Goal: Transaction & Acquisition: Purchase product/service

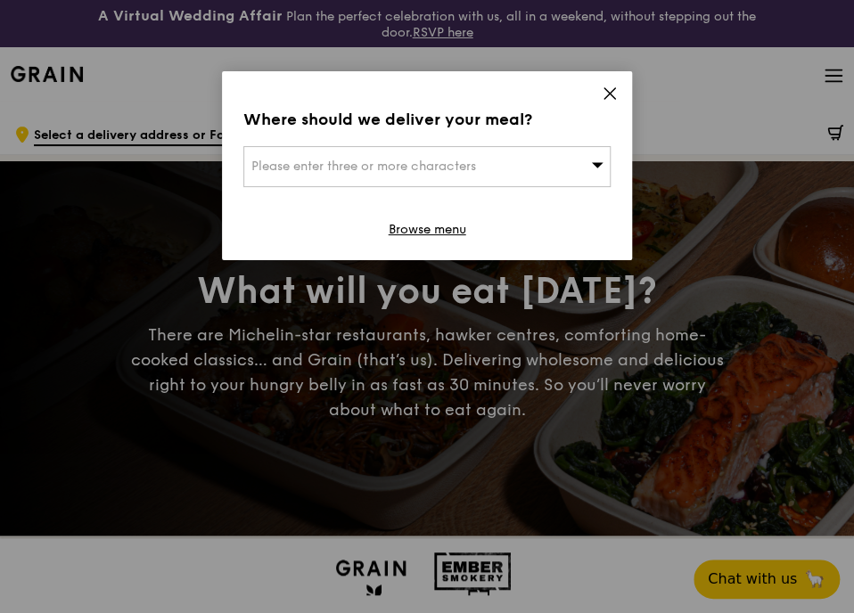
click at [602, 88] on icon at bounding box center [610, 94] width 16 height 16
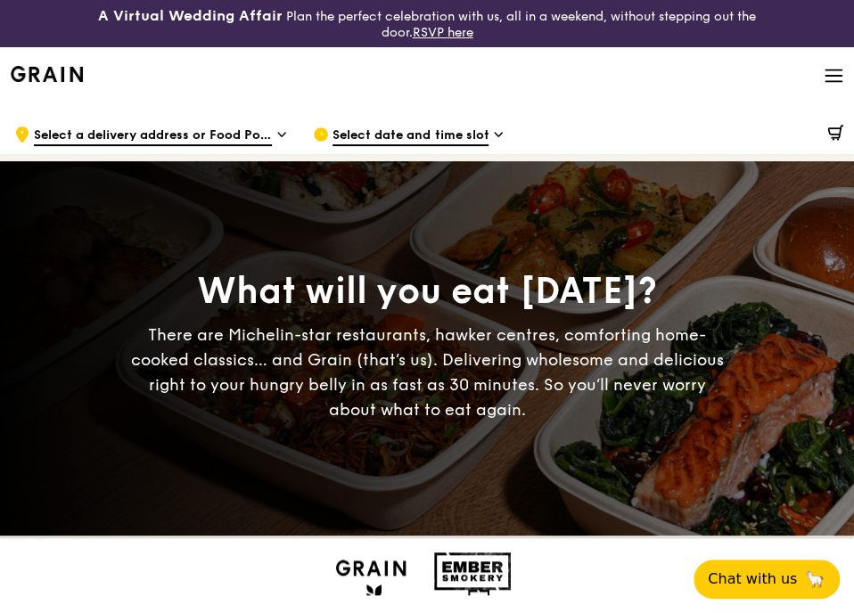
click at [0, 0] on h1 "Meals On Demand" at bounding box center [0, 0] width 0 height 0
click at [330, 553] on img at bounding box center [371, 569] width 82 height 32
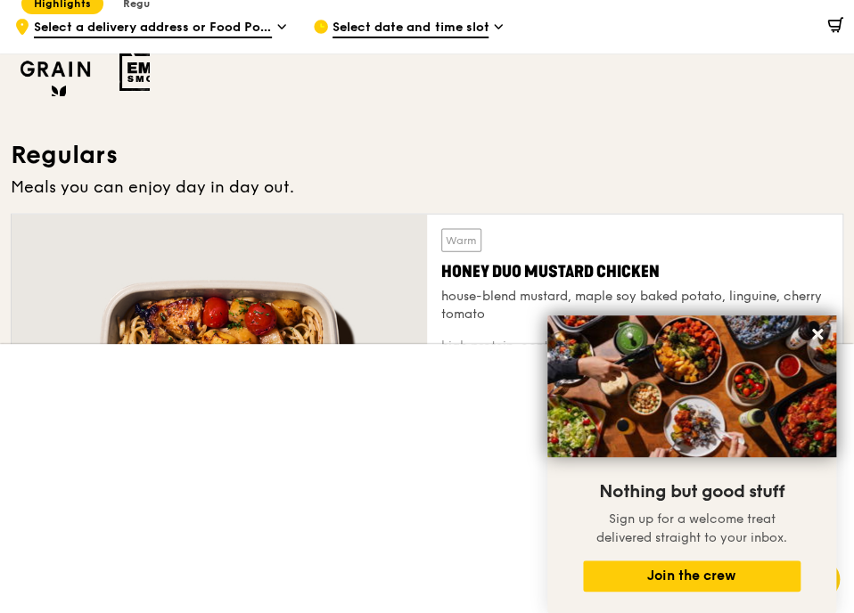
scroll to position [995, 0]
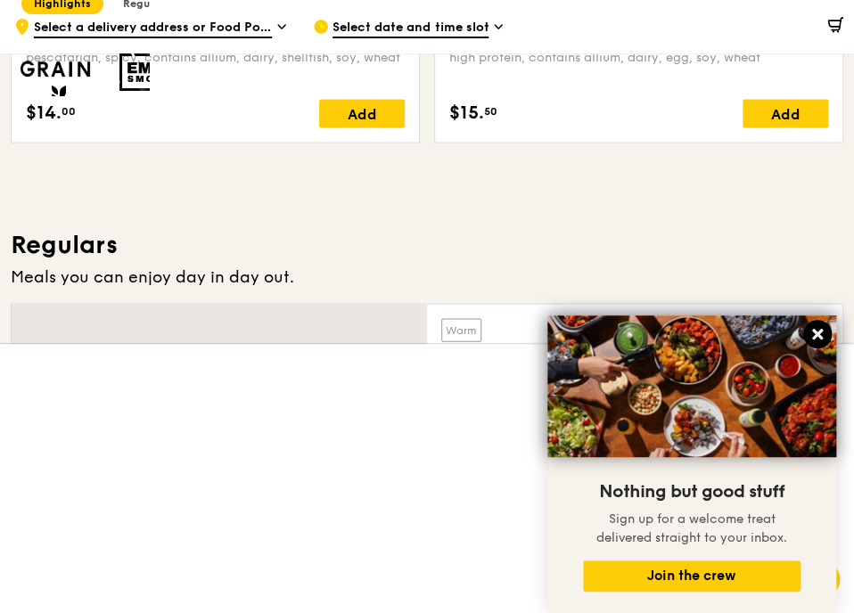
click at [820, 329] on icon at bounding box center [818, 334] width 16 height 16
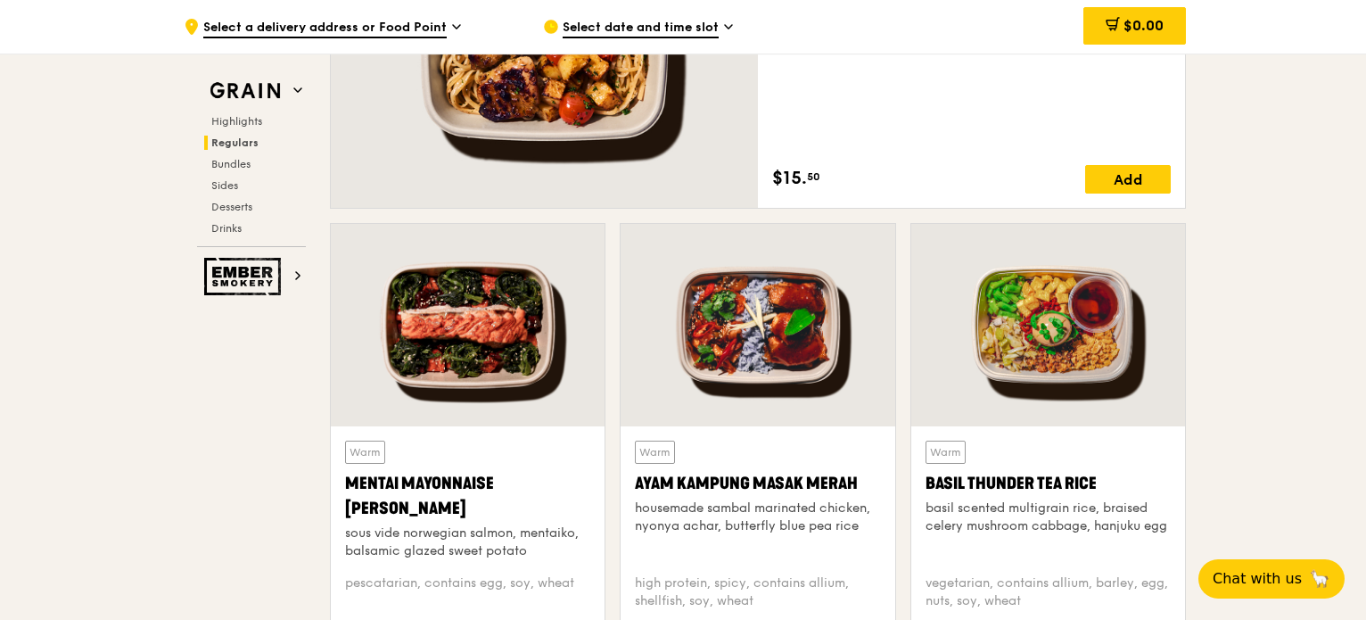
scroll to position [1619, 0]
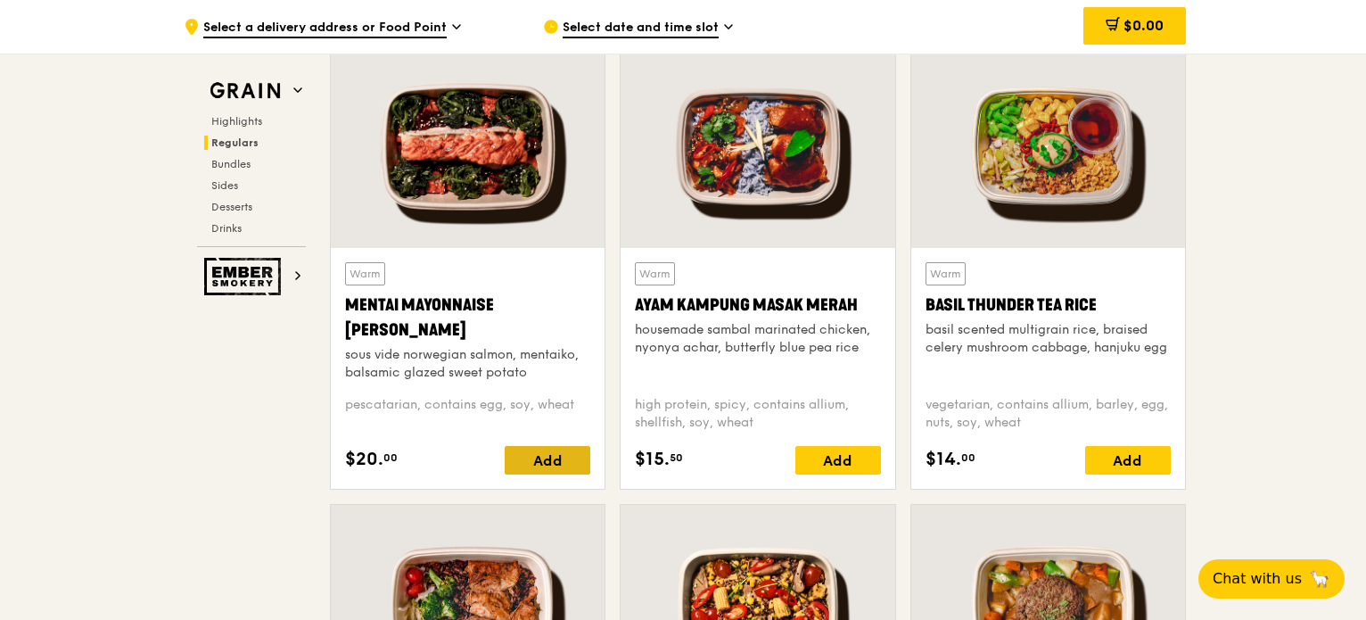
click at [526, 464] on div "Add" at bounding box center [548, 460] width 86 height 29
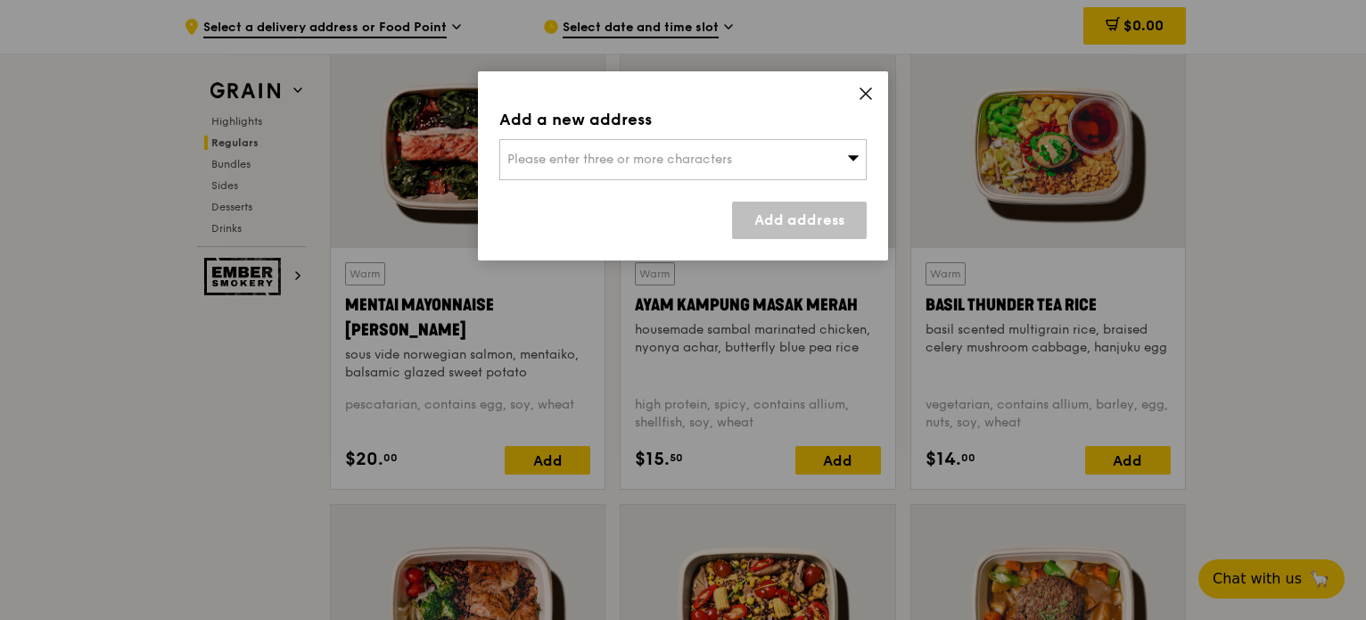
click at [689, 161] on span "Please enter three or more characters" at bounding box center [619, 159] width 225 height 15
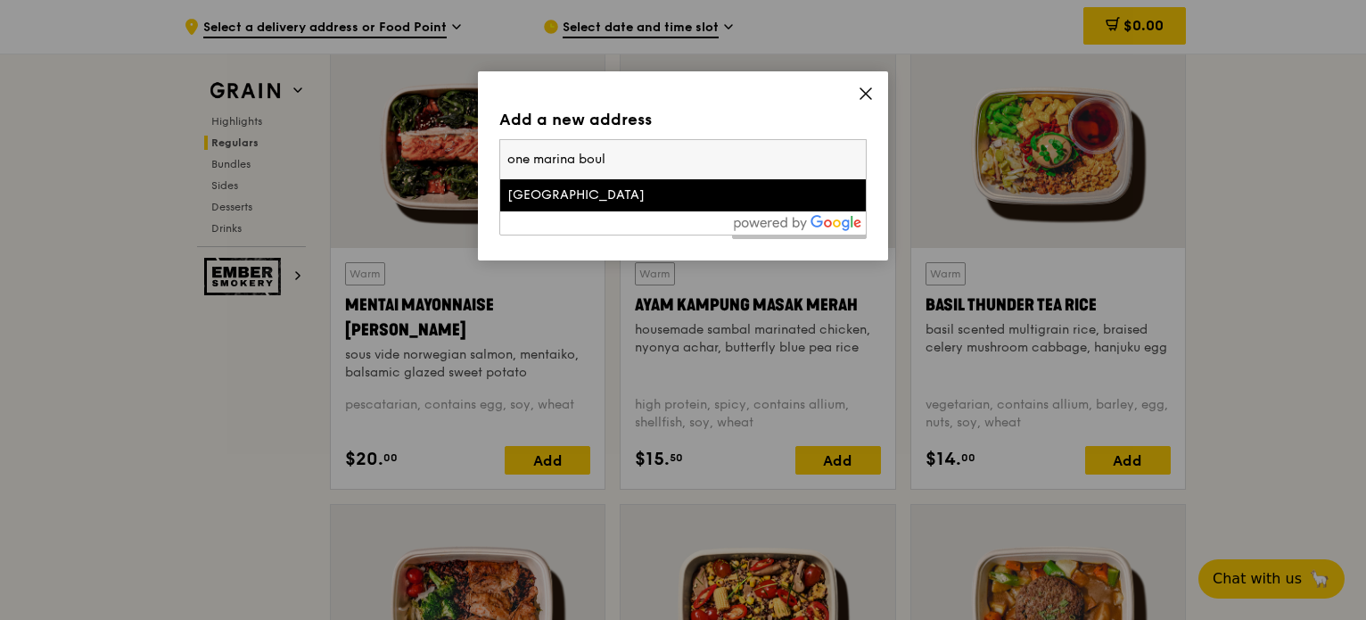
type input "one marina boul"
click at [685, 187] on div "[GEOGRAPHIC_DATA]" at bounding box center [639, 195] width 264 height 18
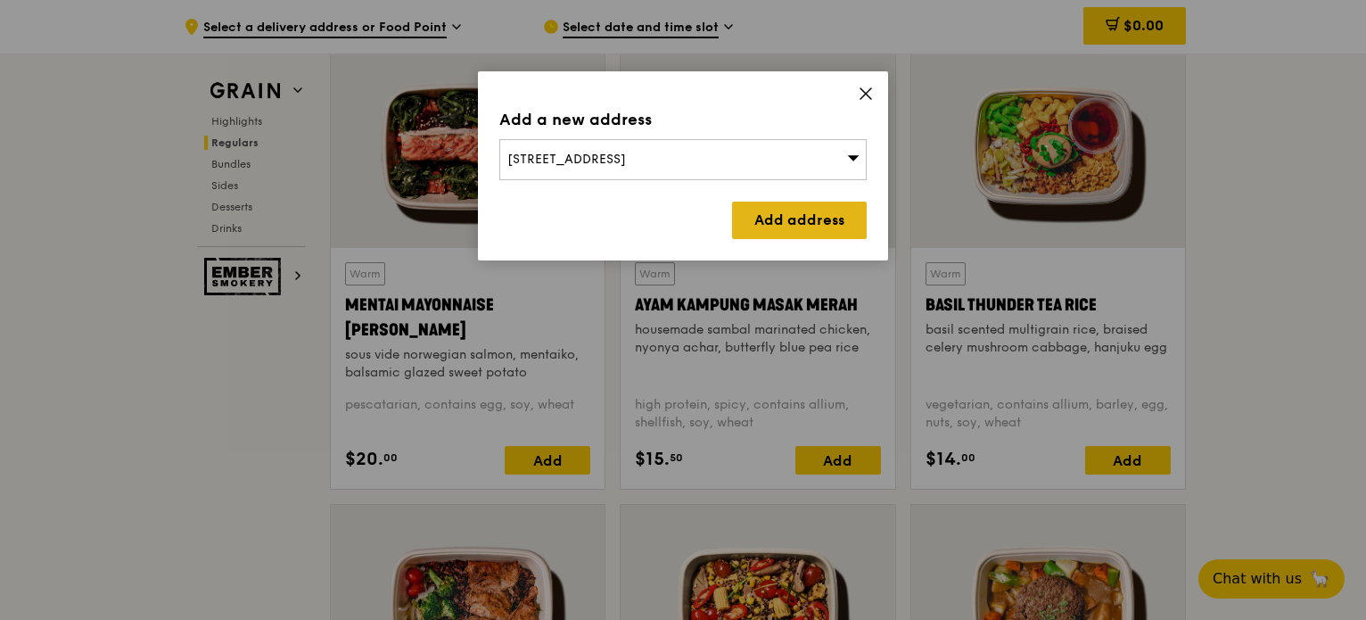
click at [767, 210] on link "Add address" at bounding box center [799, 220] width 135 height 37
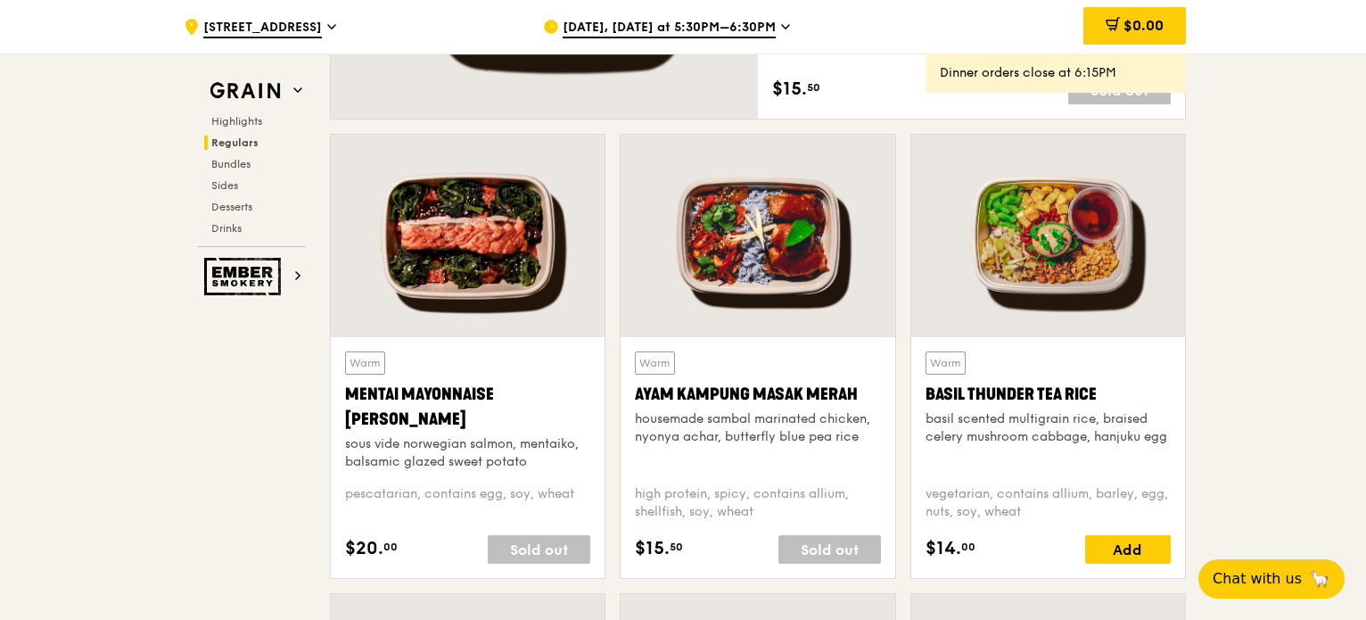
scroll to position [1441, 0]
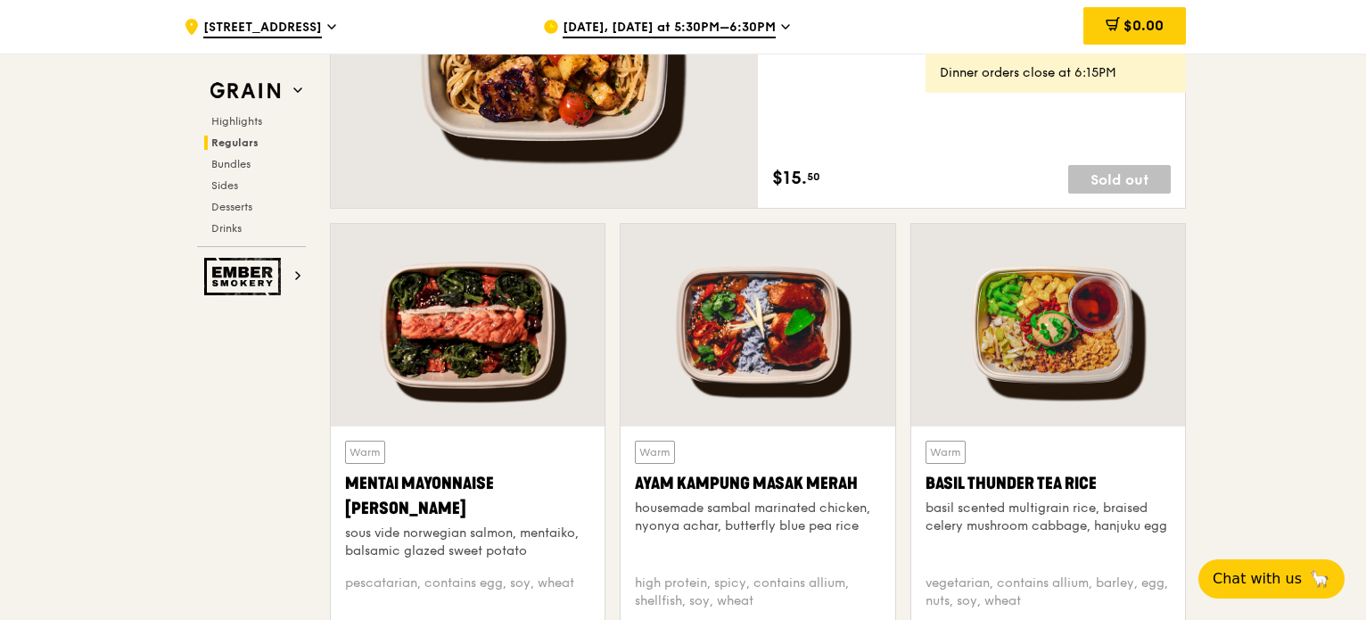
click at [671, 39] on div "[DATE], [DATE] at 5:30PM–6:30PM" at bounding box center [708, 27] width 331 height 54
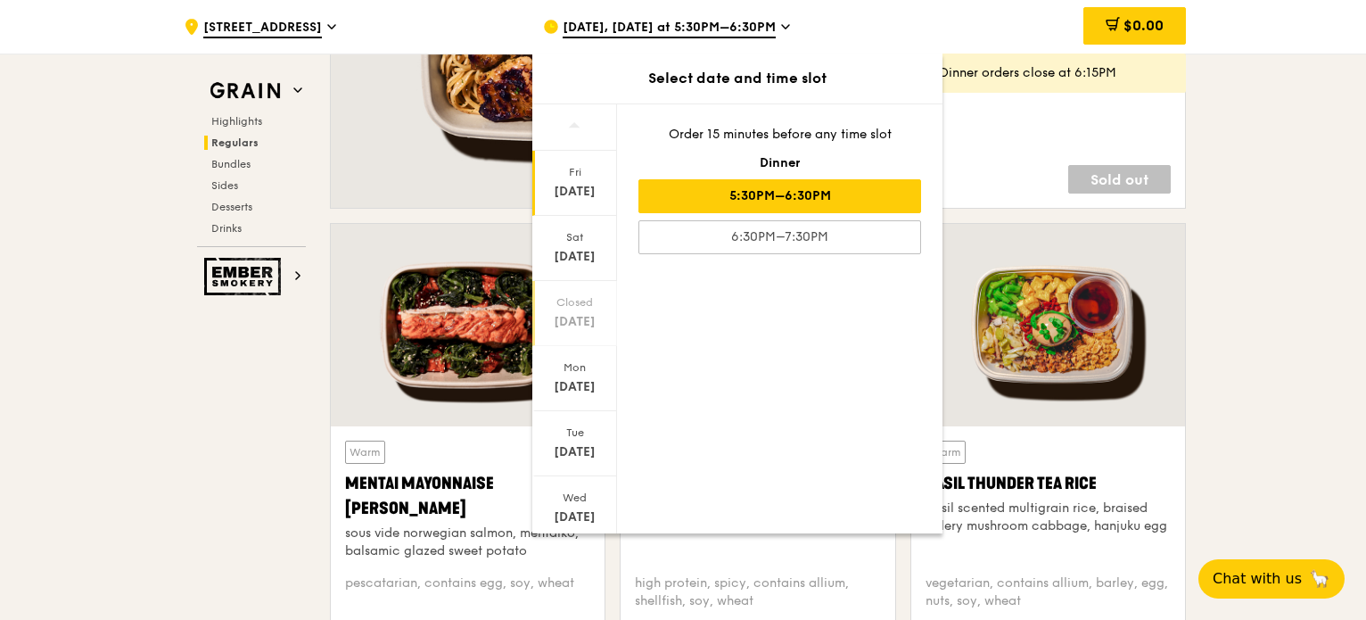
scroll to position [89, 0]
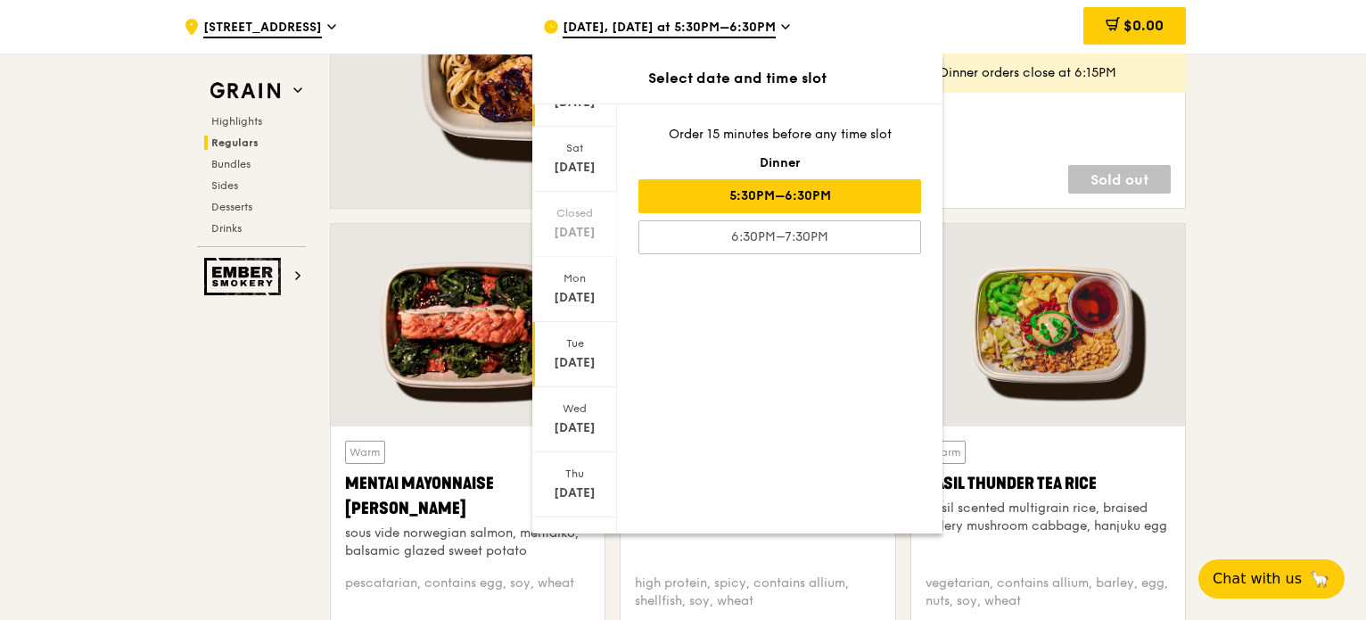
click at [574, 351] on div "[DATE]" at bounding box center [574, 354] width 85 height 65
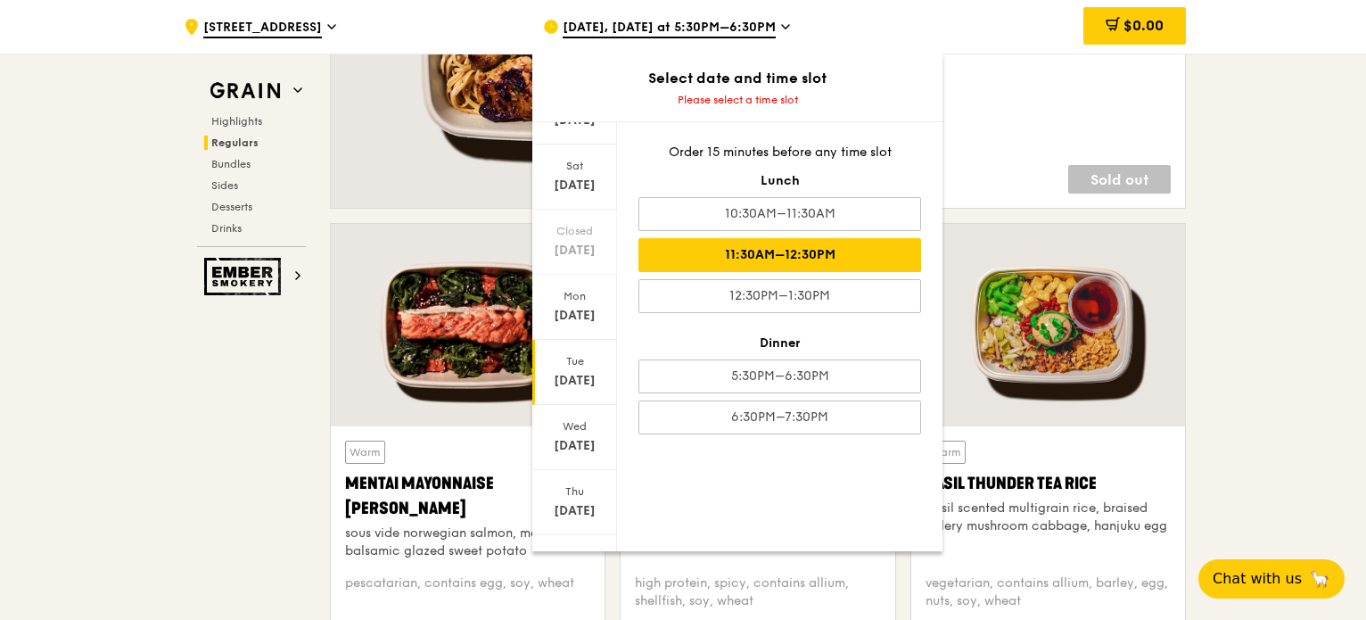
click at [792, 256] on div "11:30AM–12:30PM" at bounding box center [779, 255] width 283 height 34
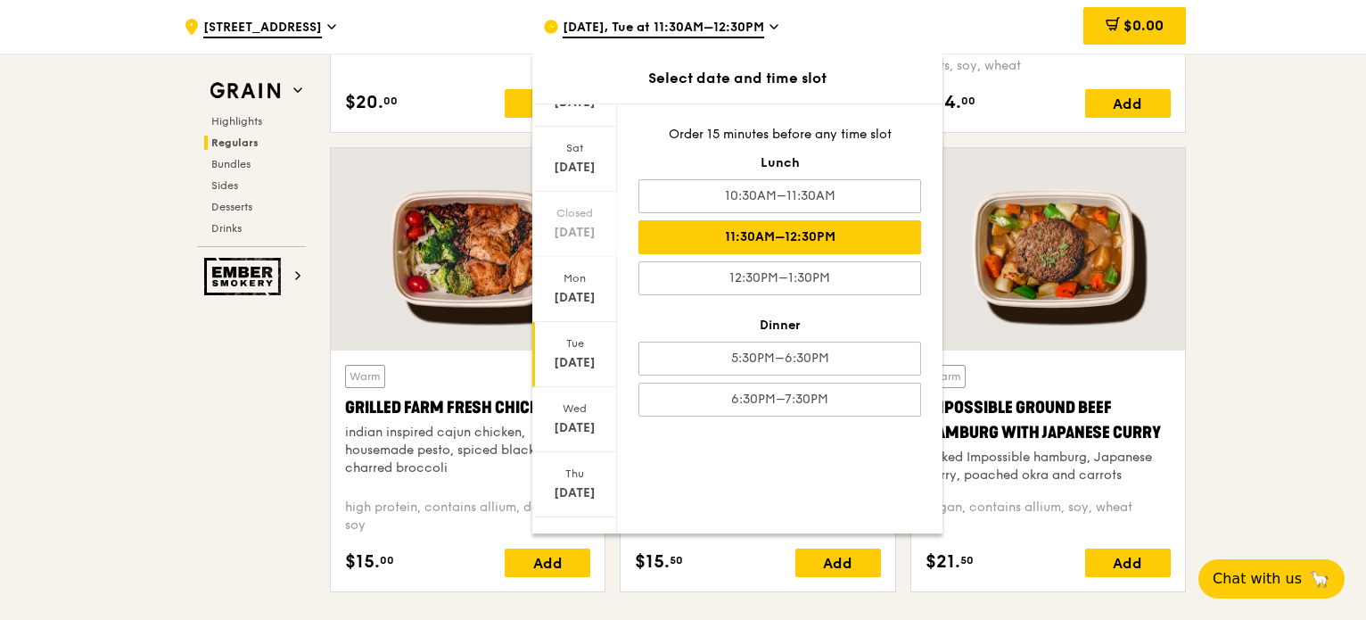
scroll to position [1798, 0]
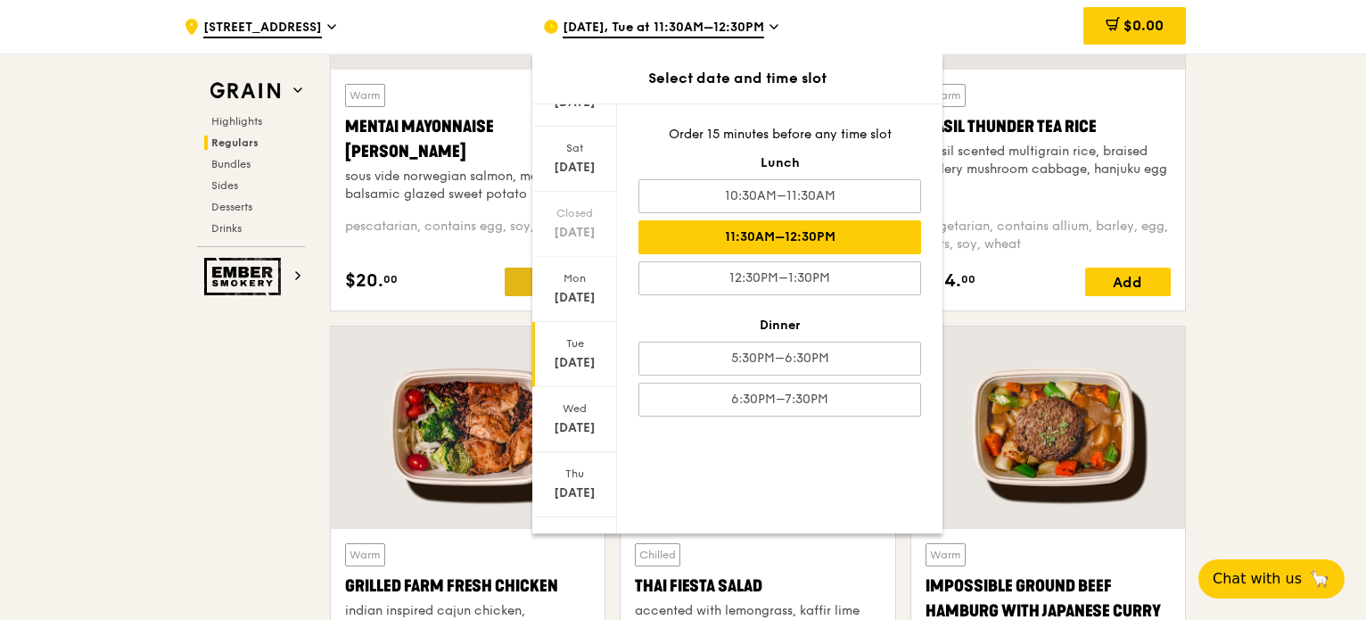
click at [510, 273] on div "Add" at bounding box center [548, 282] width 86 height 29
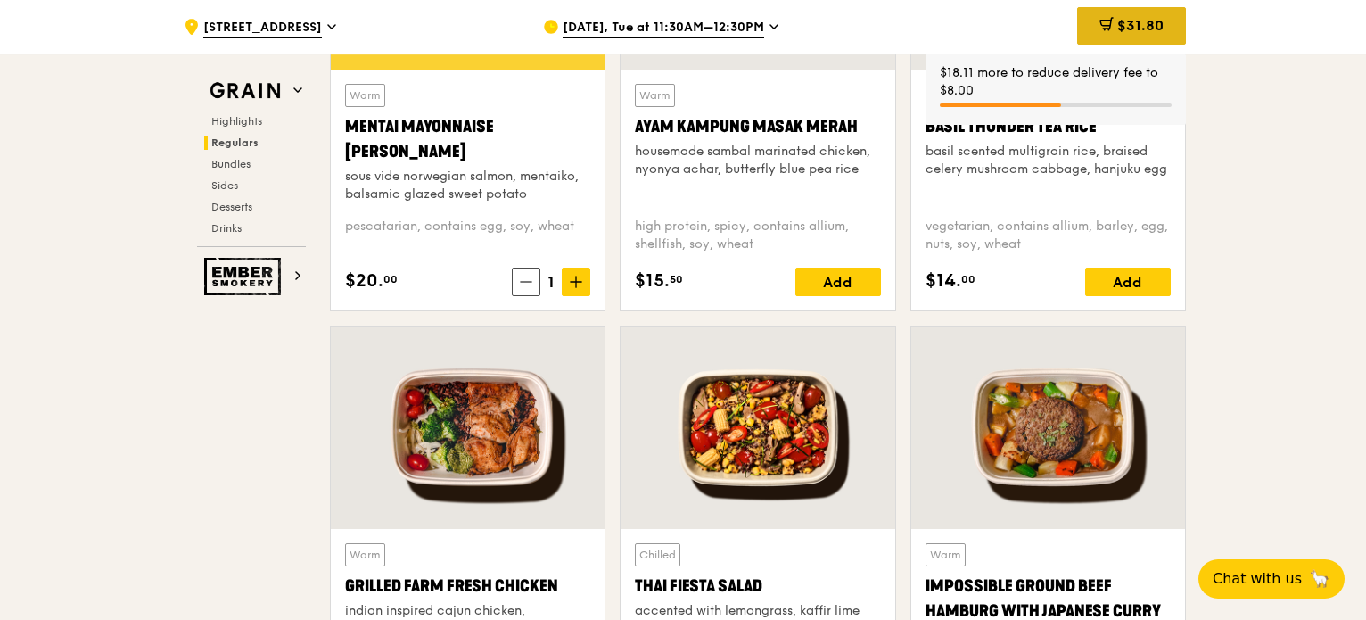
click at [853, 35] on span at bounding box center [1106, 27] width 14 height 20
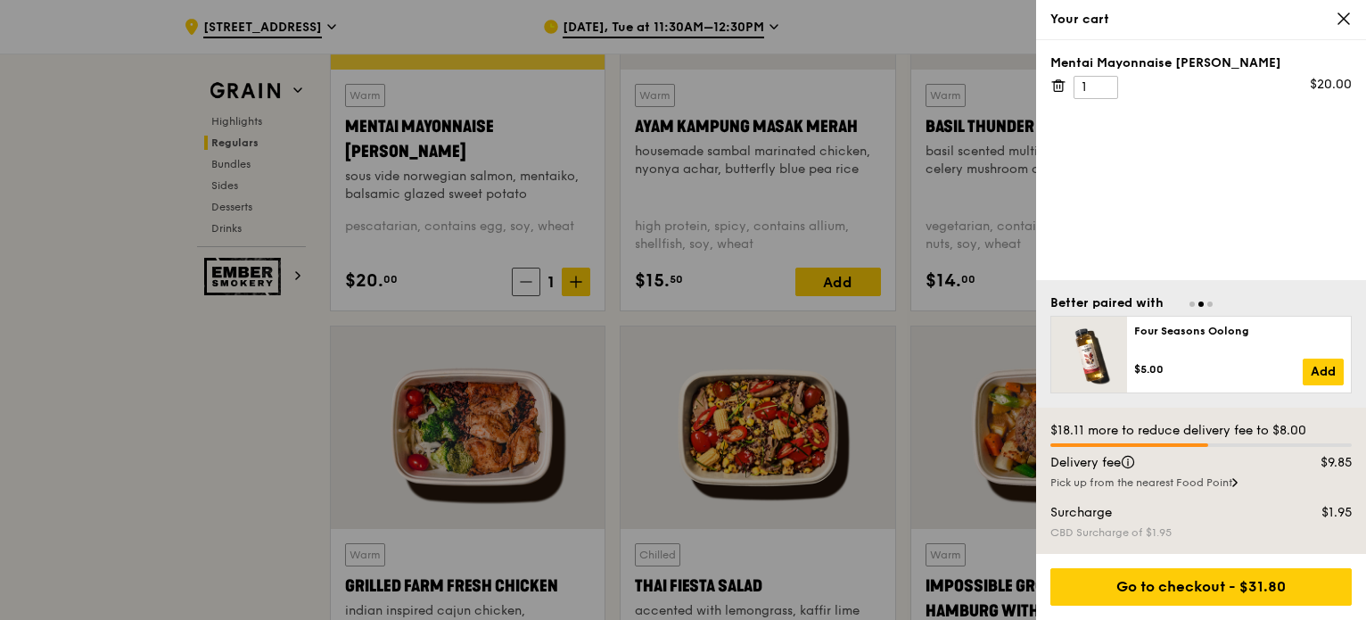
click at [591, 263] on div at bounding box center [683, 310] width 1366 height 620
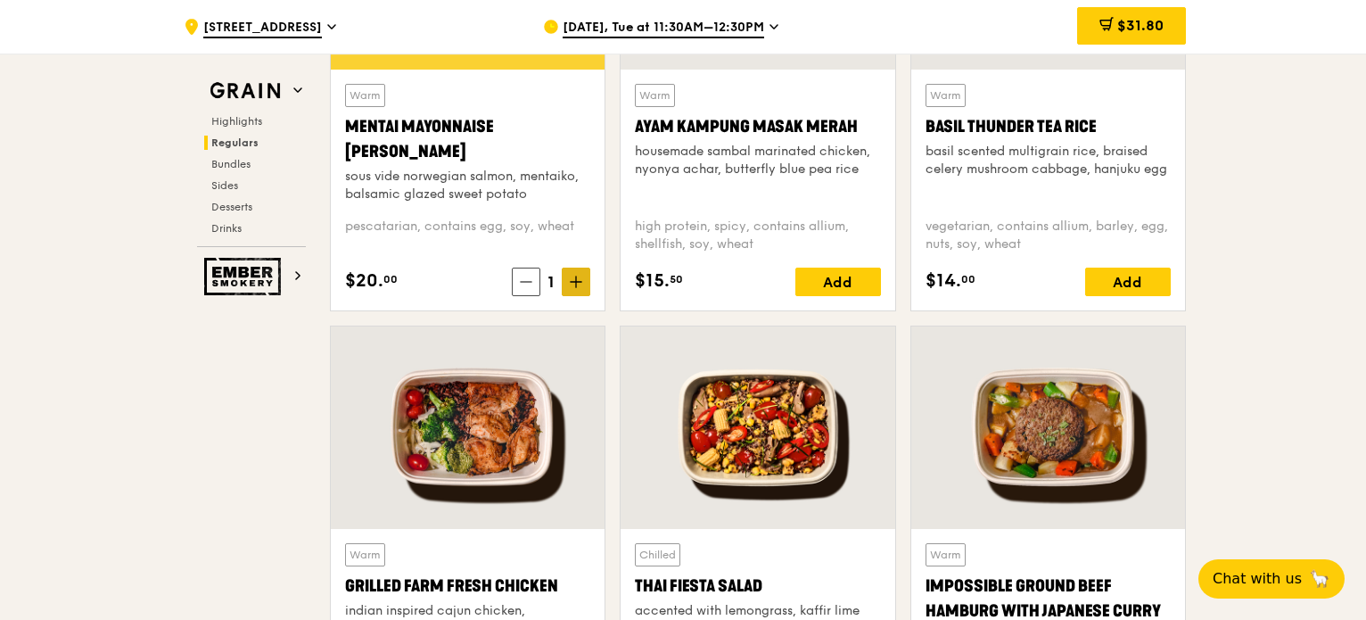
click at [581, 289] on span at bounding box center [576, 282] width 29 height 29
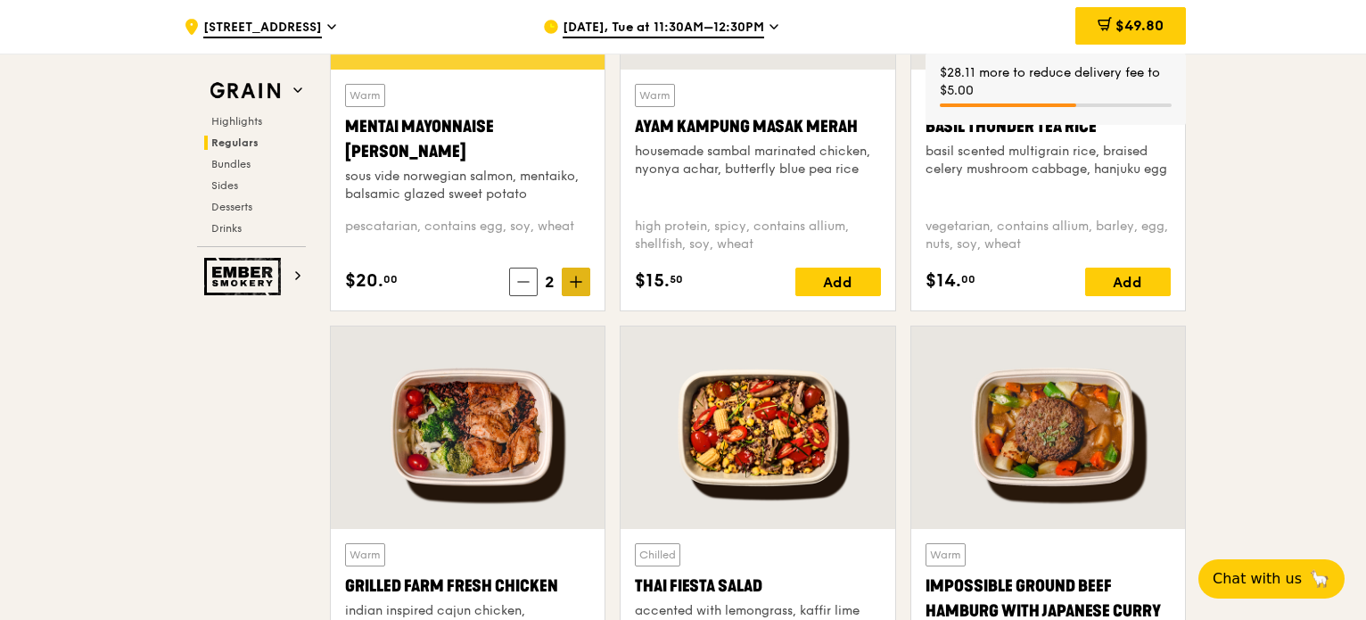
click at [581, 288] on span at bounding box center [576, 282] width 29 height 29
click at [581, 283] on icon at bounding box center [576, 282] width 12 height 12
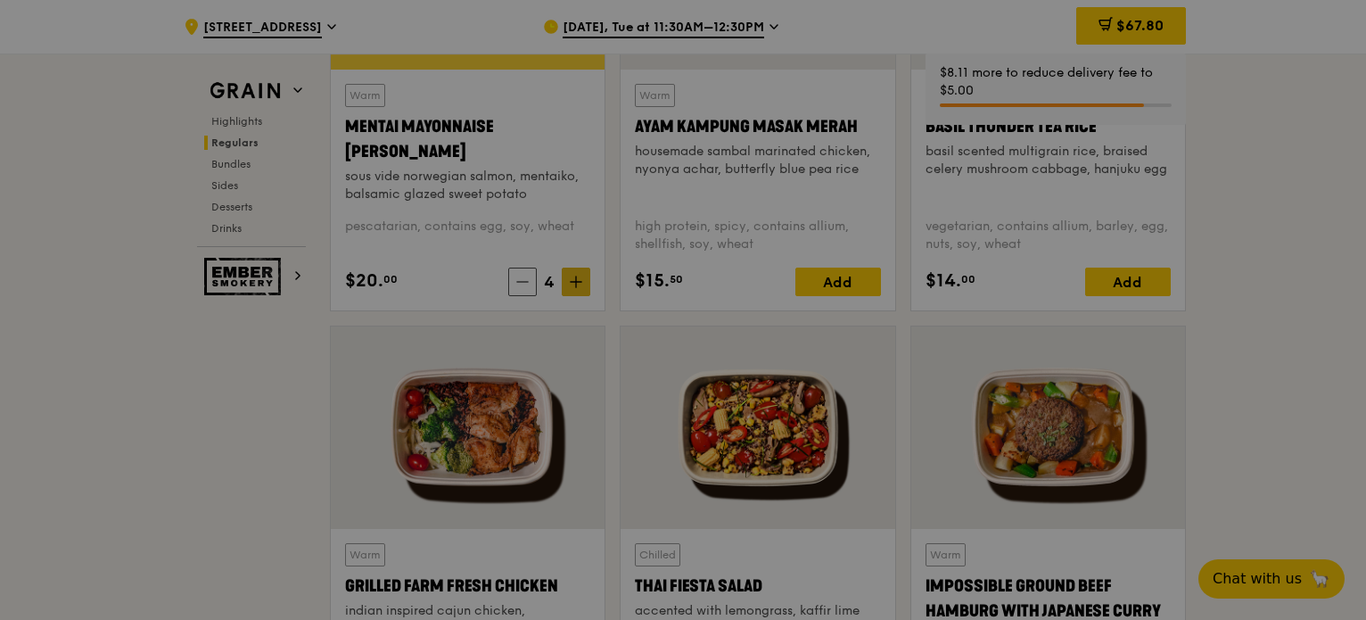
click at [581, 282] on div at bounding box center [683, 310] width 1366 height 620
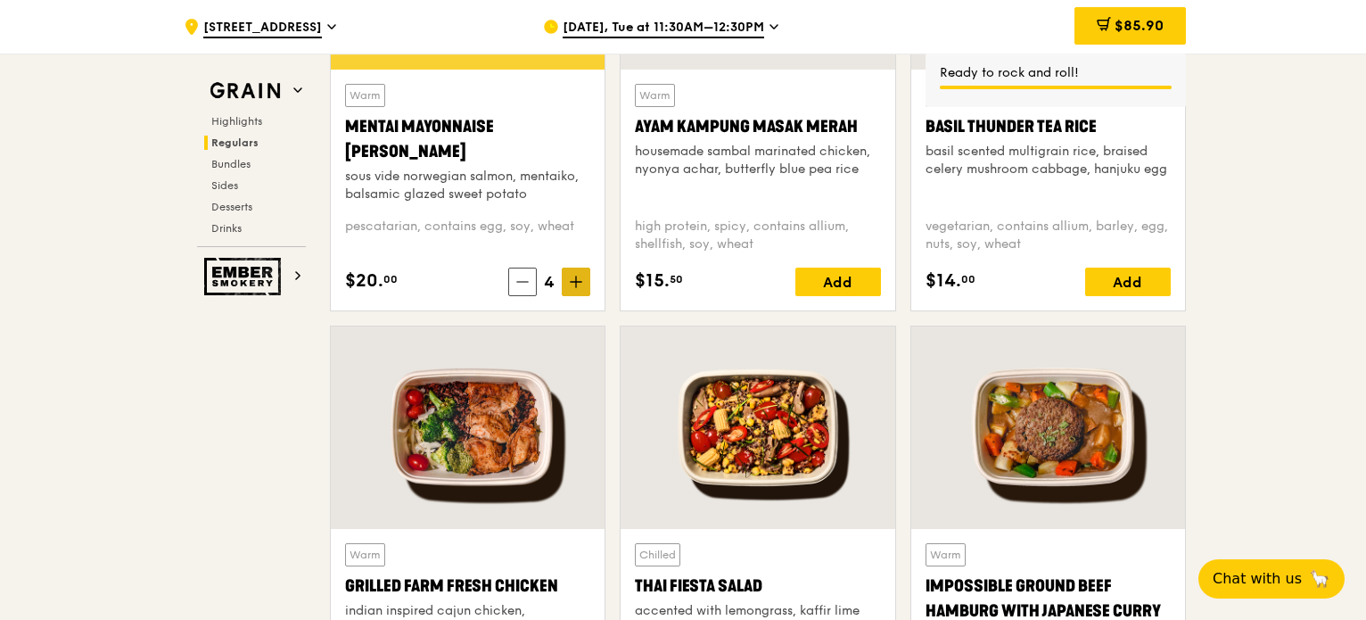
click at [581, 282] on icon at bounding box center [576, 282] width 12 height 12
click at [853, 27] on span "$145.90" at bounding box center [1135, 25] width 55 height 17
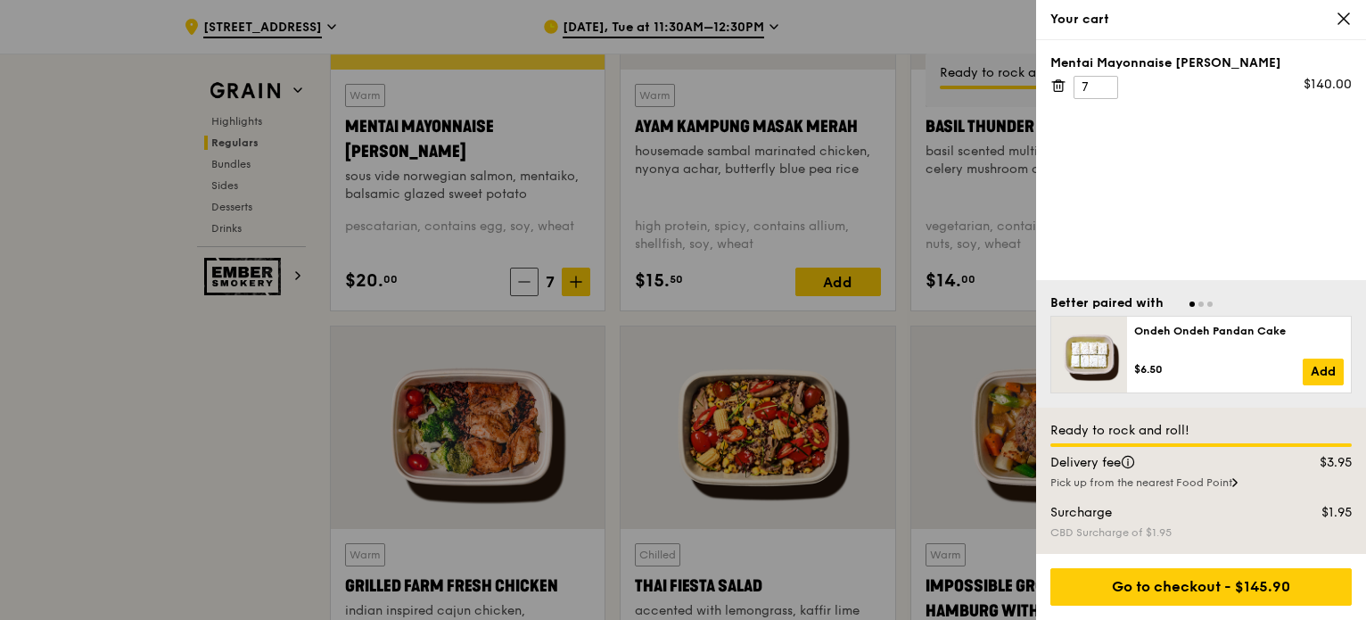
scroll to position [1976, 0]
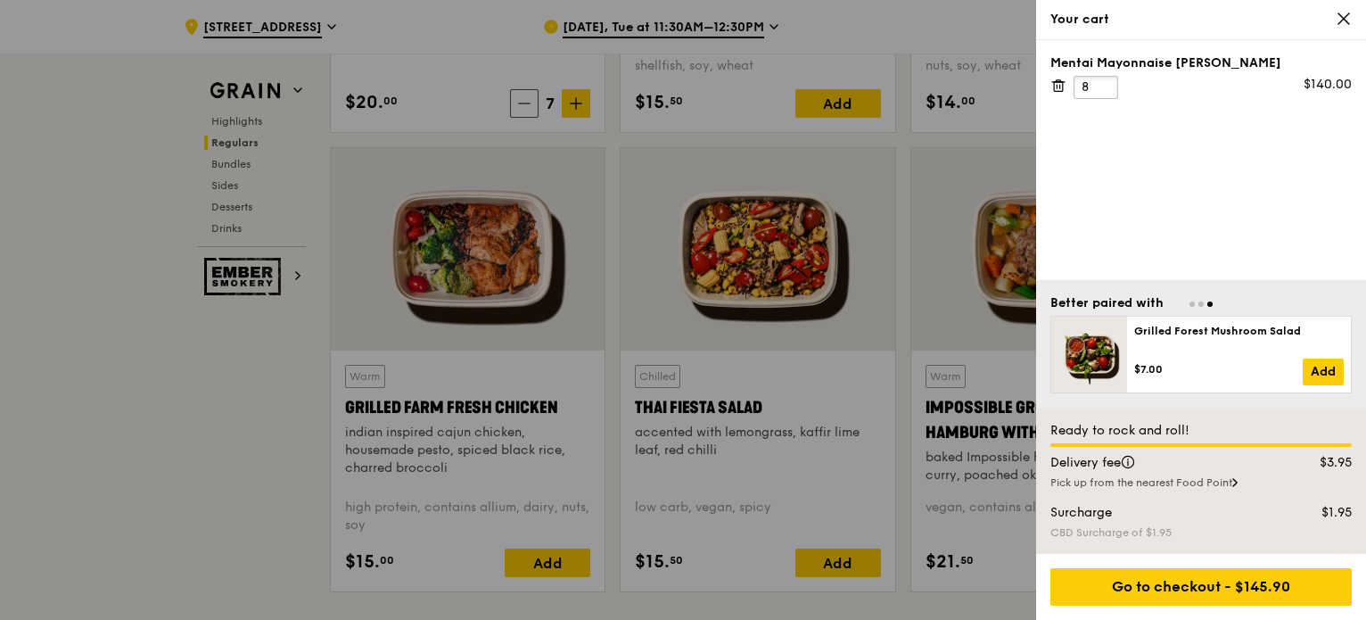
type input "8"
click at [853, 82] on input "8" at bounding box center [1096, 87] width 45 height 23
click at [853, 25] on icon at bounding box center [1344, 19] width 16 height 16
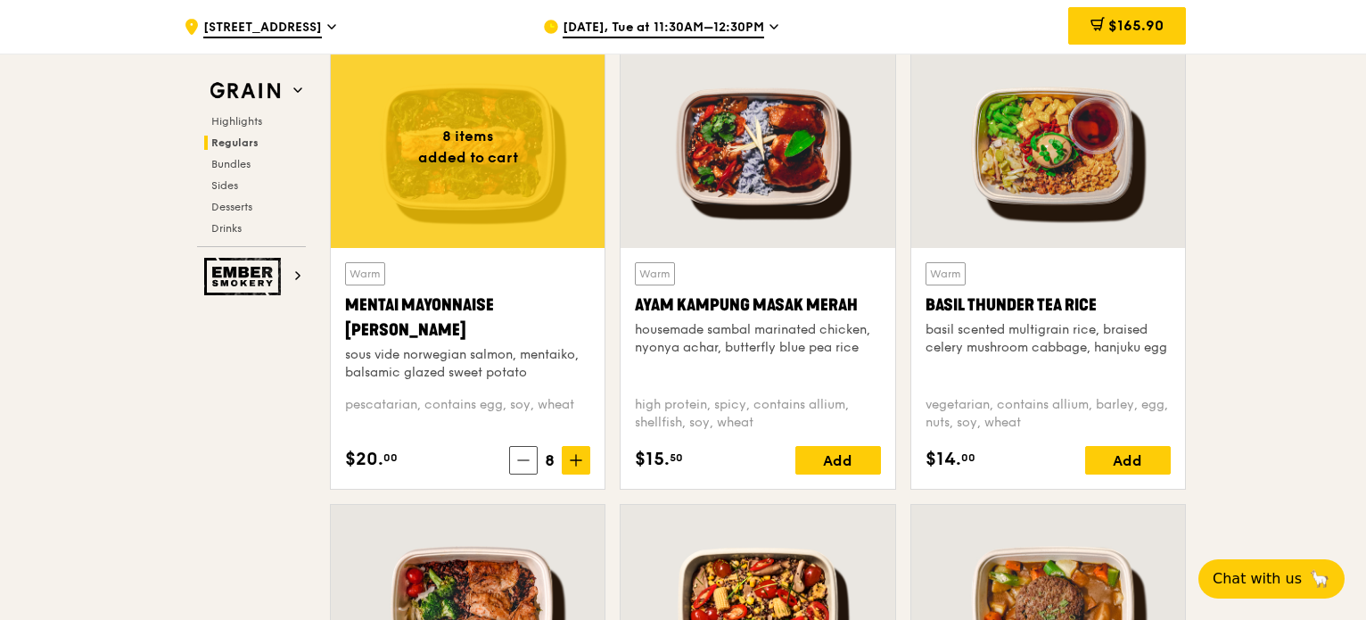
scroll to position [1530, 0]
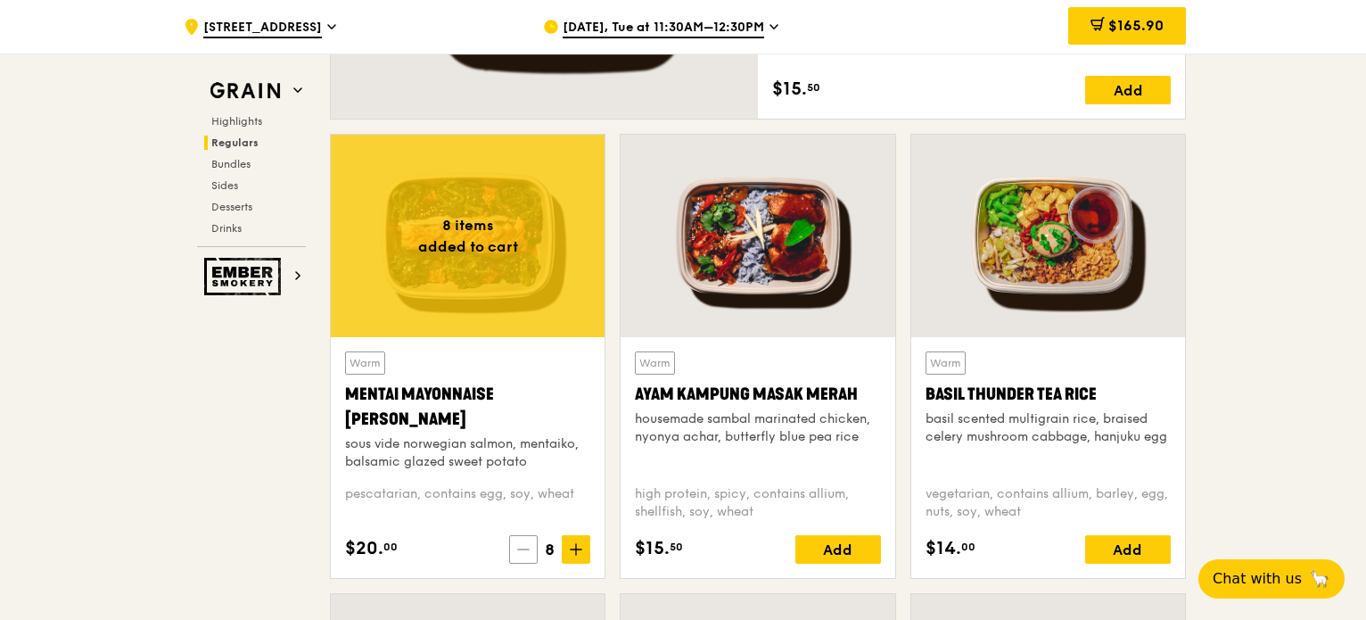
click at [528, 550] on icon at bounding box center [523, 549] width 12 height 12
click at [528, 550] on icon at bounding box center [524, 549] width 12 height 12
click at [528, 550] on icon at bounding box center [523, 549] width 12 height 12
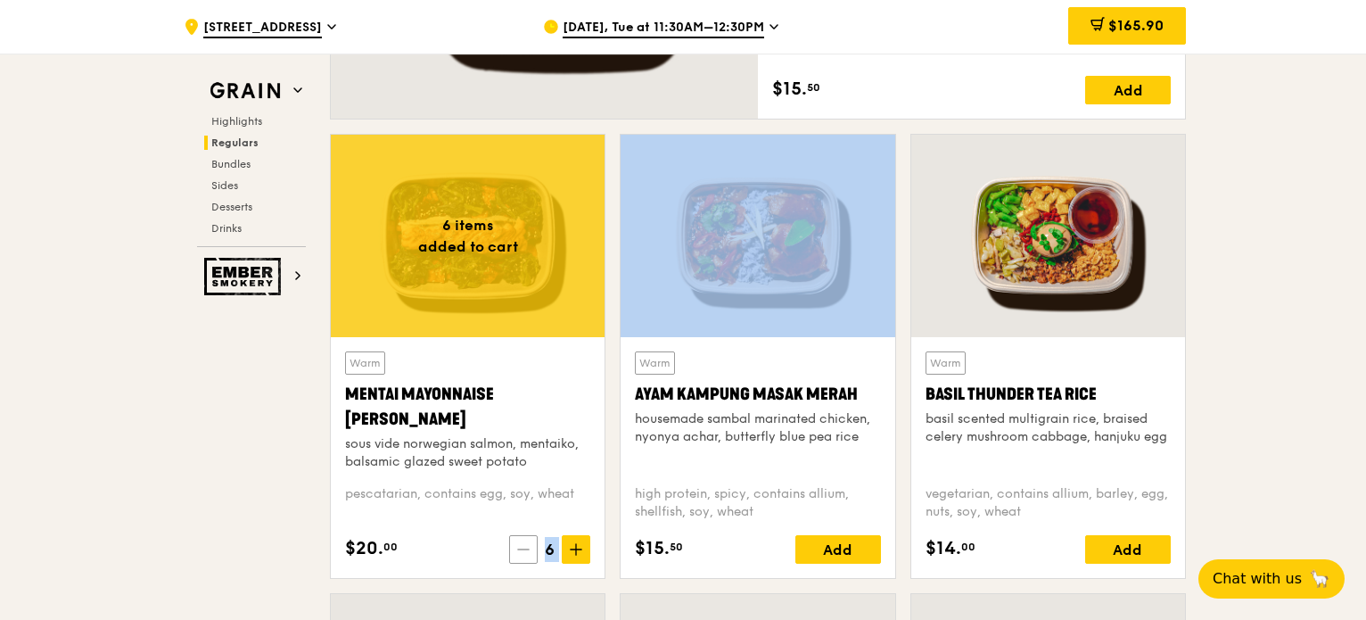
click at [528, 550] on icon at bounding box center [523, 549] width 12 height 12
click at [528, 550] on icon at bounding box center [522, 549] width 12 height 12
click at [528, 550] on icon at bounding box center [523, 549] width 12 height 12
click at [525, 553] on icon at bounding box center [526, 549] width 12 height 12
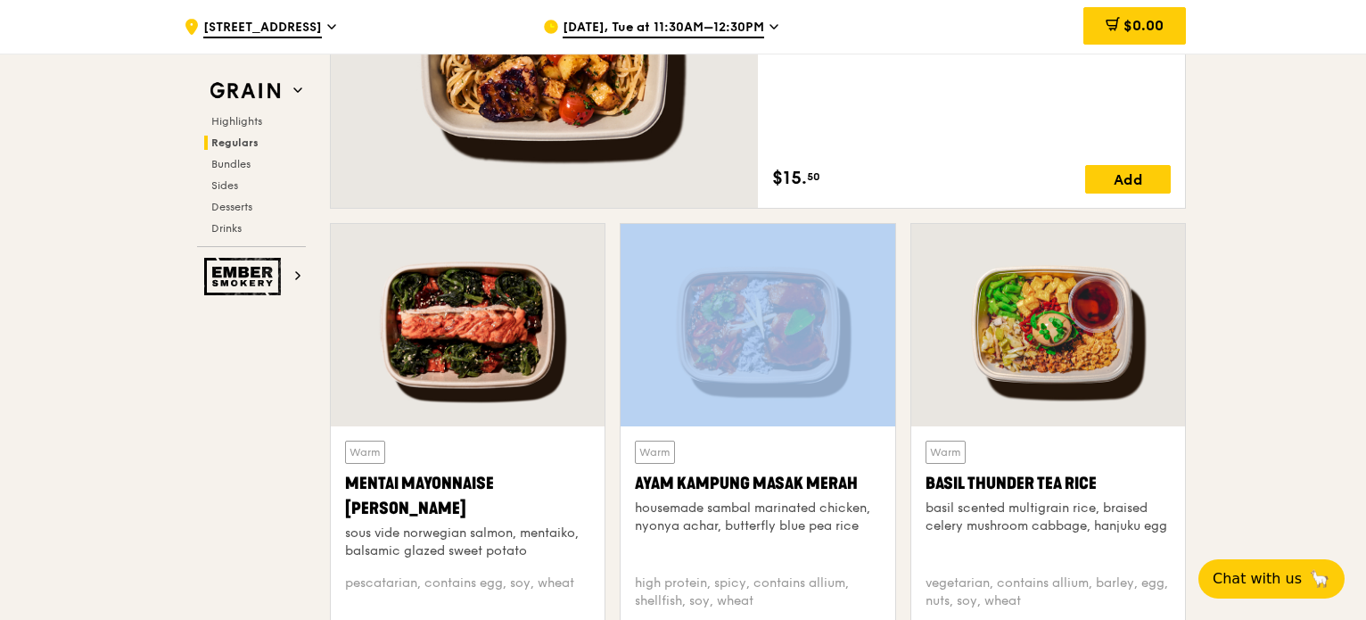
scroll to position [1708, 0]
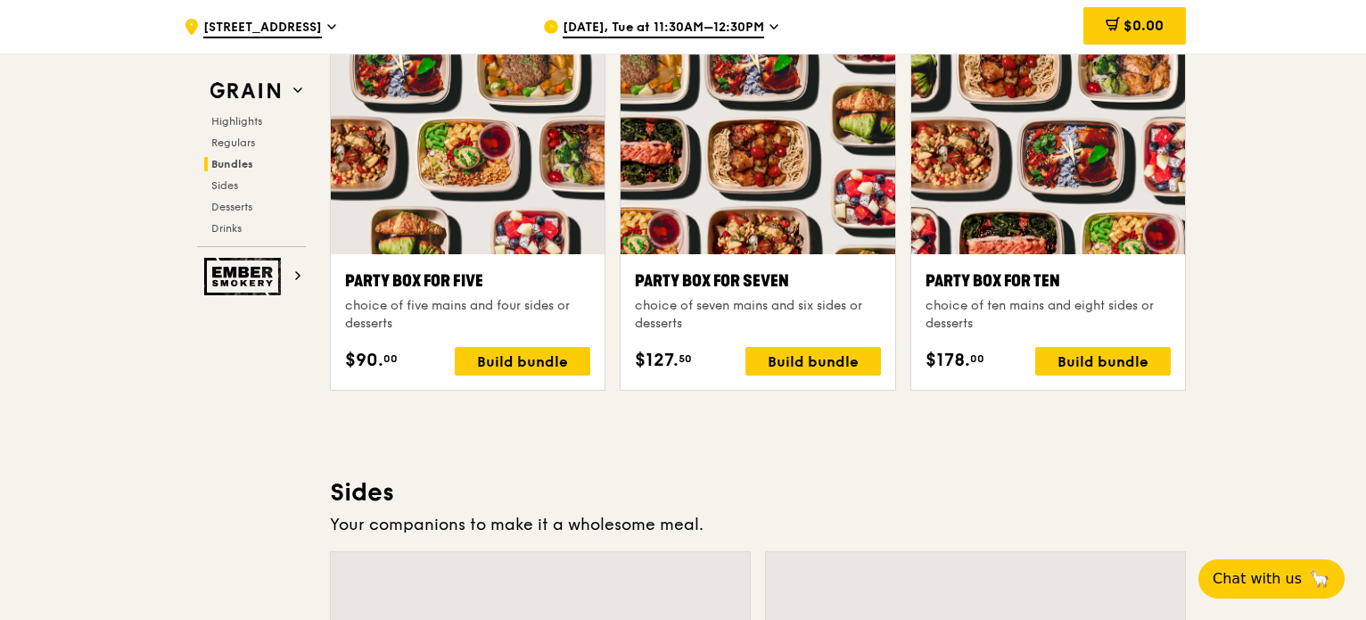
scroll to position [3493, 0]
